Goal: Task Accomplishment & Management: Manage account settings

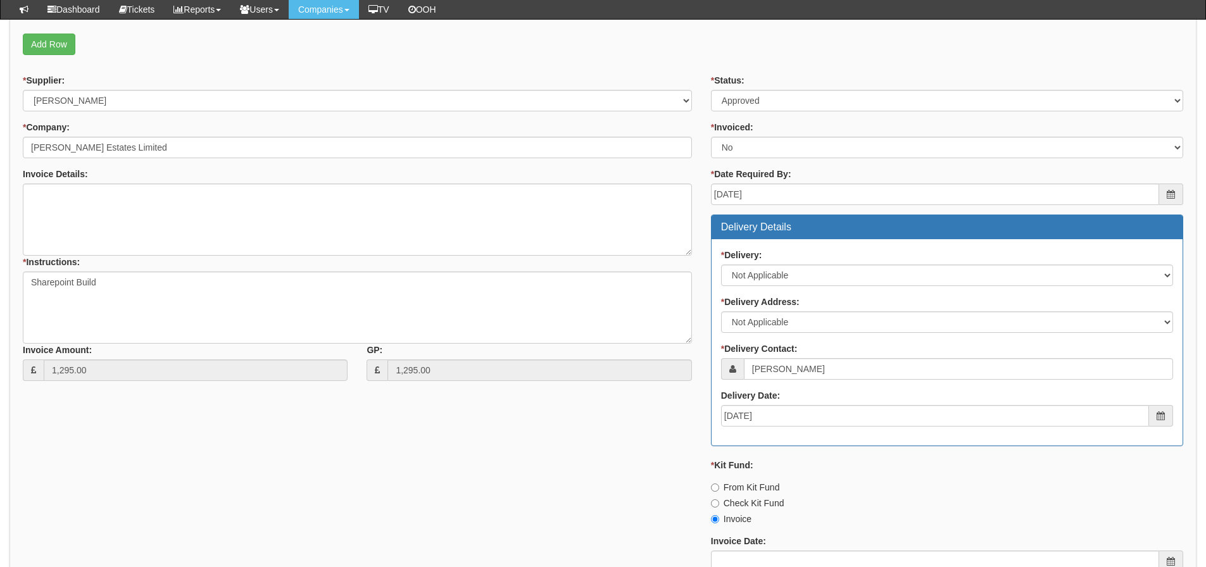
scroll to position [618, 0]
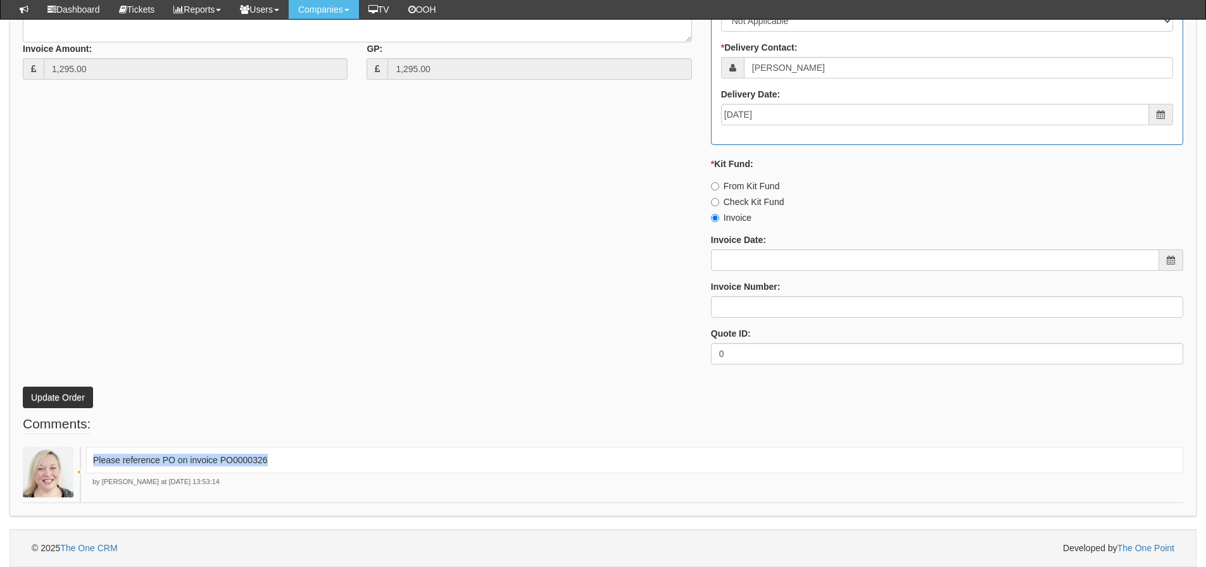
drag, startPoint x: 271, startPoint y: 459, endPoint x: 91, endPoint y: 468, distance: 180.0
click at [91, 468] on div "Please reference PO on invoice PO0000326" at bounding box center [634, 460] width 1097 height 27
copy p "Please reference PO on invoice PO0000326"
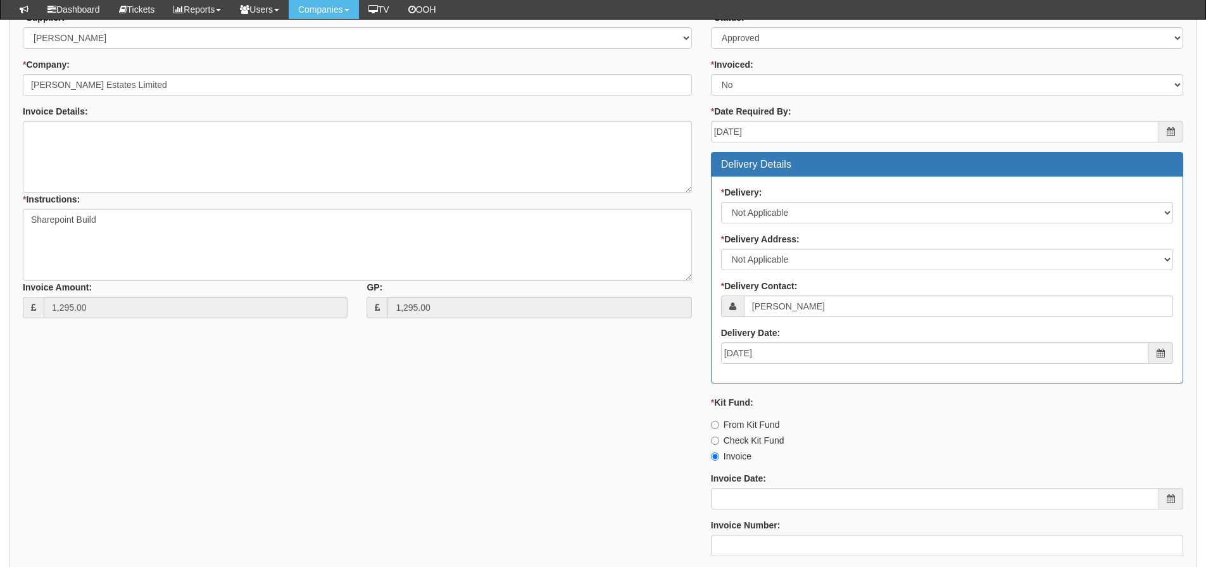
scroll to position [238, 0]
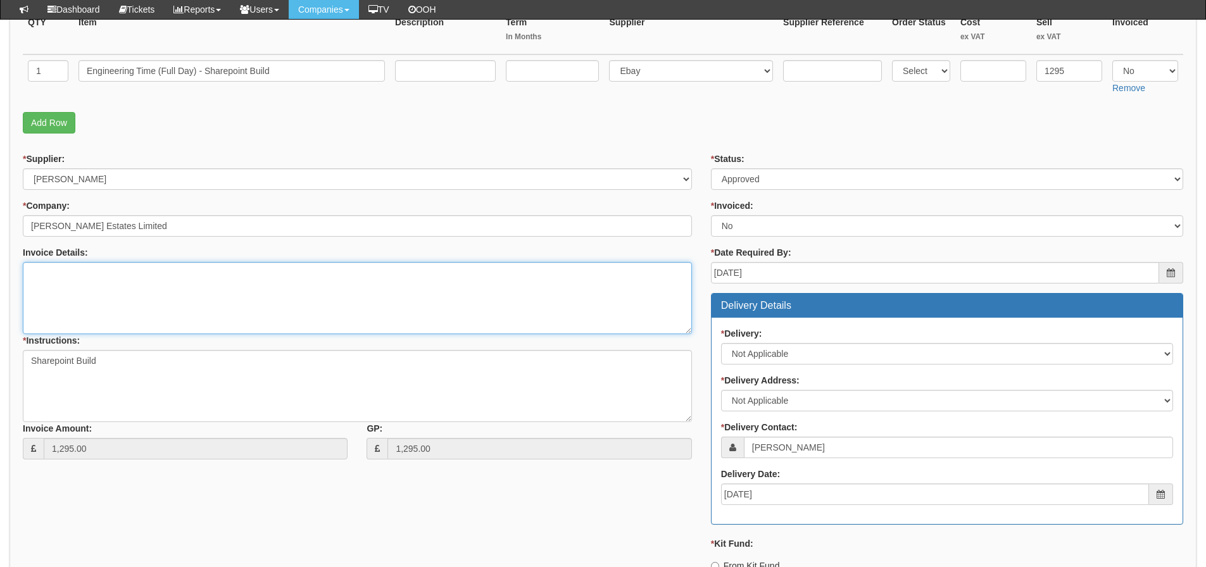
click at [182, 289] on textarea "Invoice Details:" at bounding box center [357, 298] width 669 height 72
paste textarea "Please reference PO on invoice PO0000326"
type textarea "Please reference PO on invoice PO0000326"
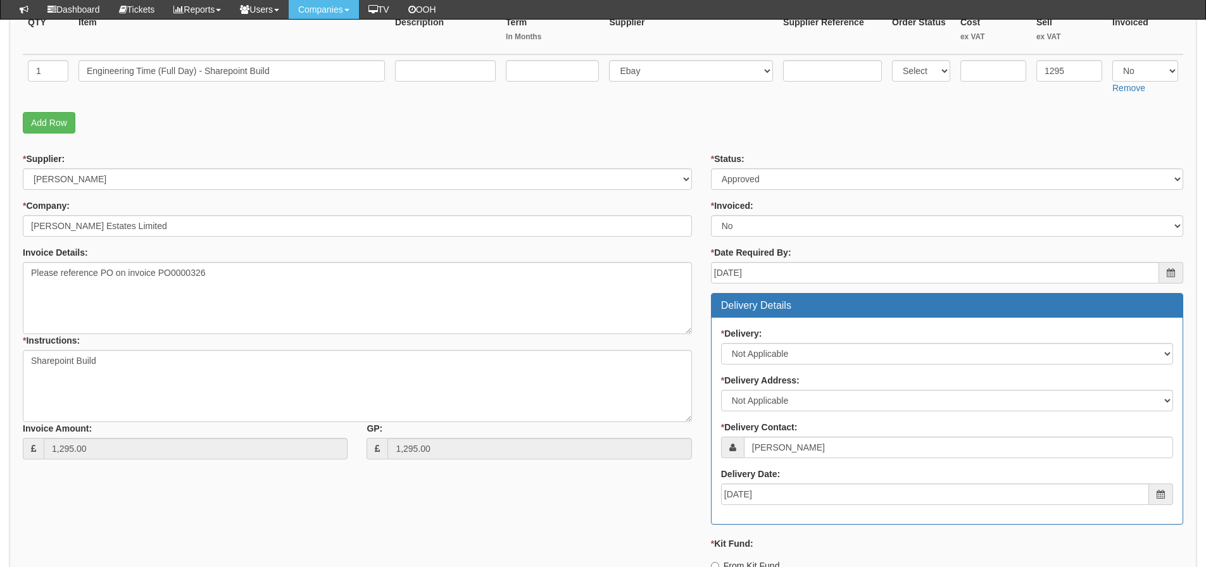
click at [261, 104] on fieldset "Items Required QTY Item Description Term In Months Supplier Supplier Reference …" at bounding box center [603, 59] width 1160 height 162
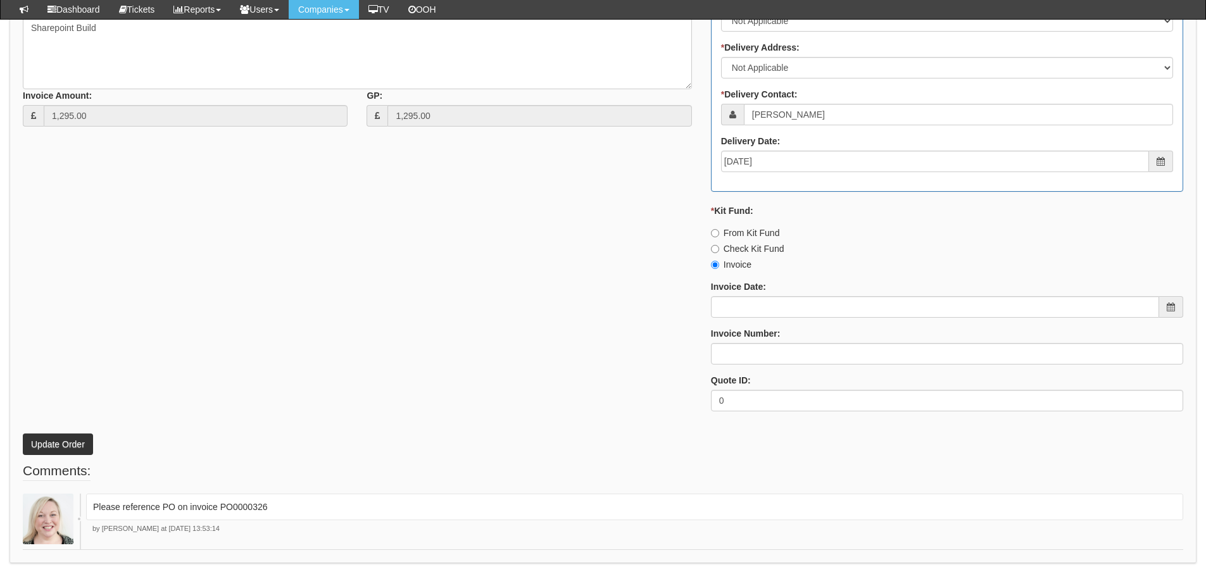
scroll to position [618, 0]
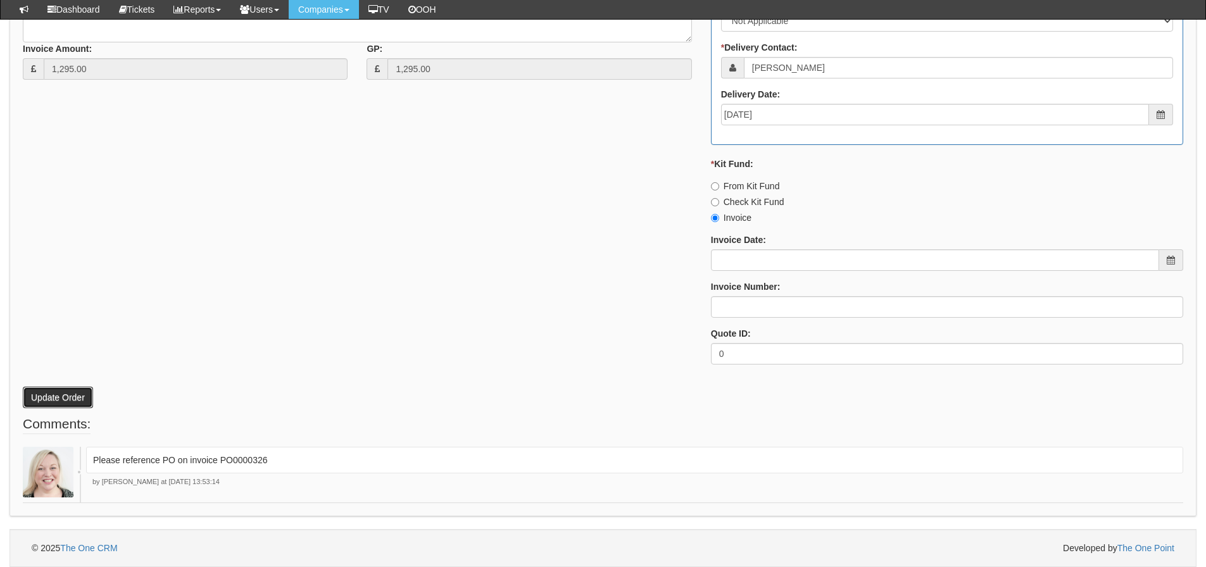
click at [85, 396] on button "Update Order" at bounding box center [58, 398] width 70 height 22
